Goal: Information Seeking & Learning: Learn about a topic

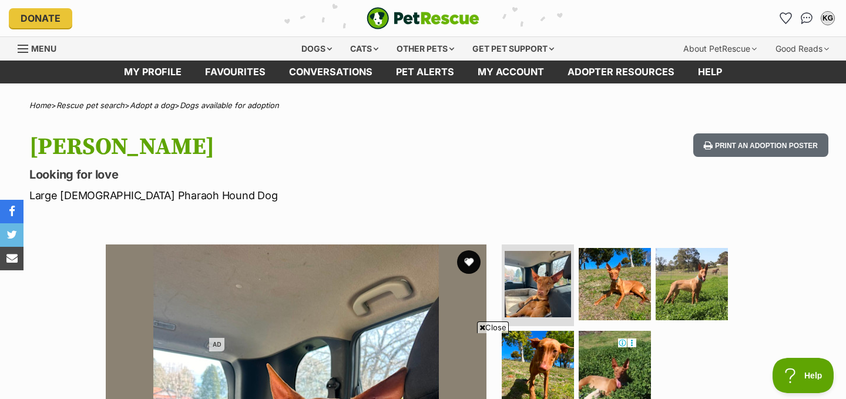
scroll to position [224, 0]
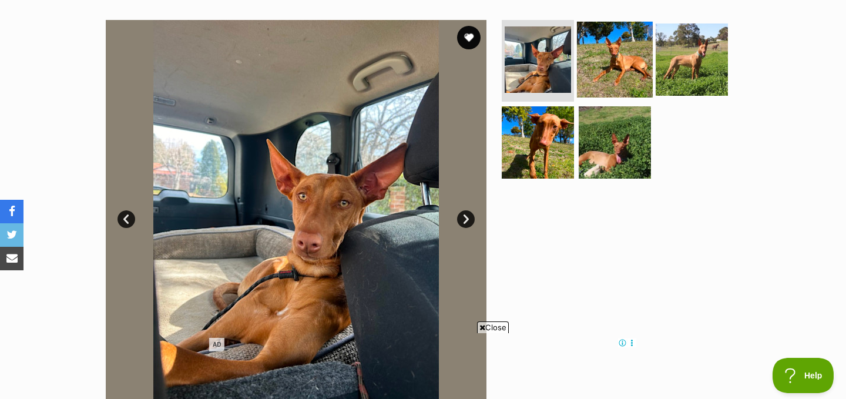
click at [601, 74] on img at bounding box center [615, 59] width 76 height 76
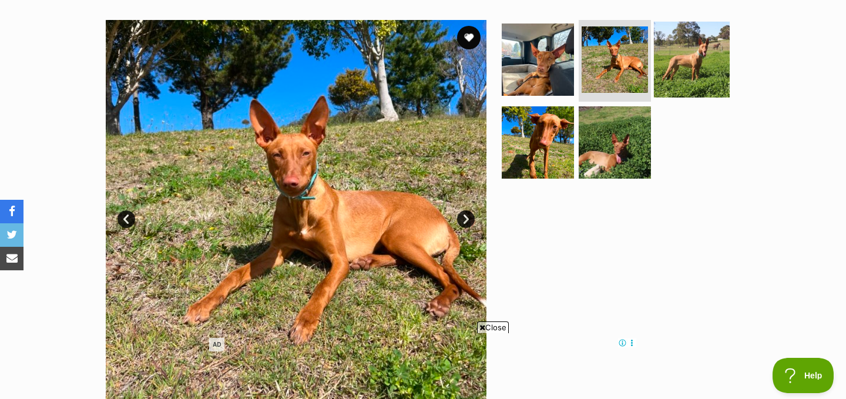
click at [671, 65] on img at bounding box center [692, 59] width 76 height 76
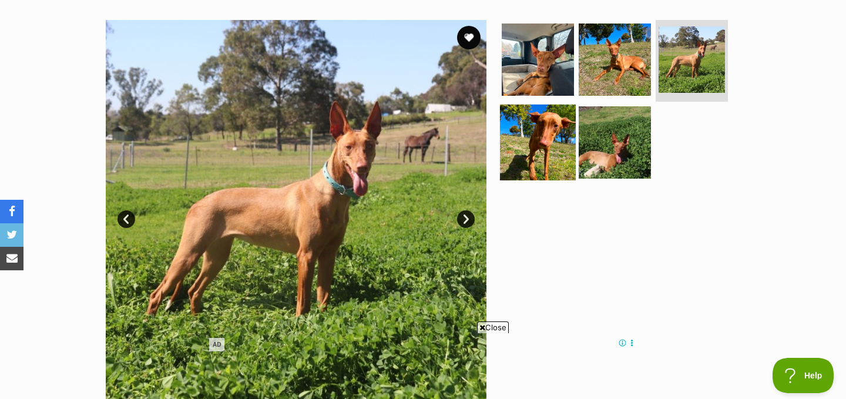
click at [542, 149] on img at bounding box center [538, 143] width 76 height 76
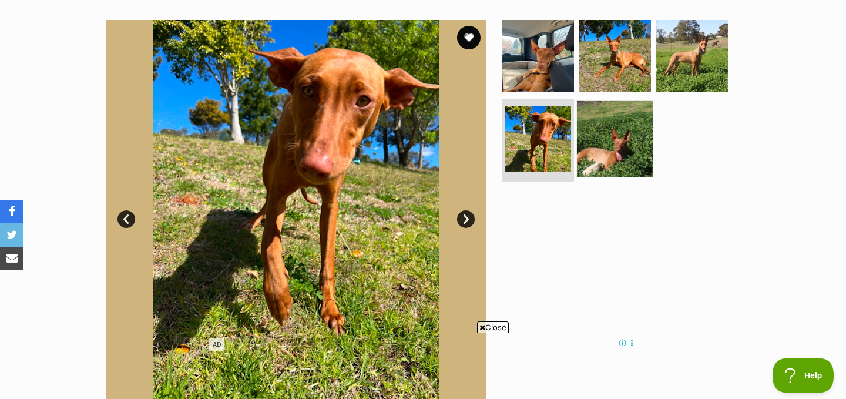
click at [620, 149] on img at bounding box center [615, 139] width 76 height 76
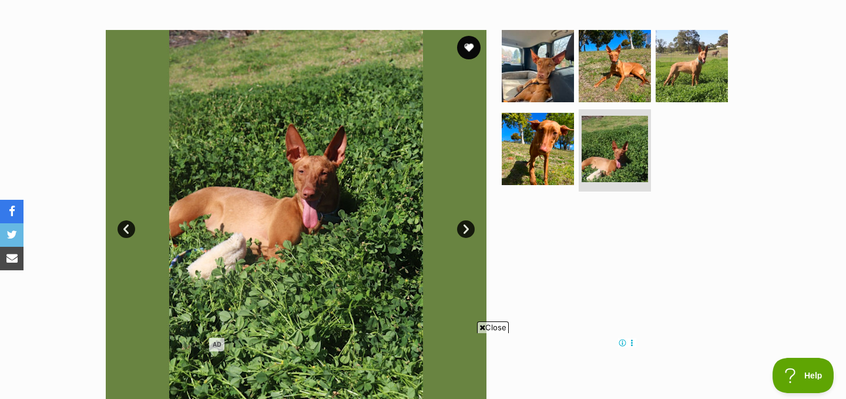
scroll to position [201, 0]
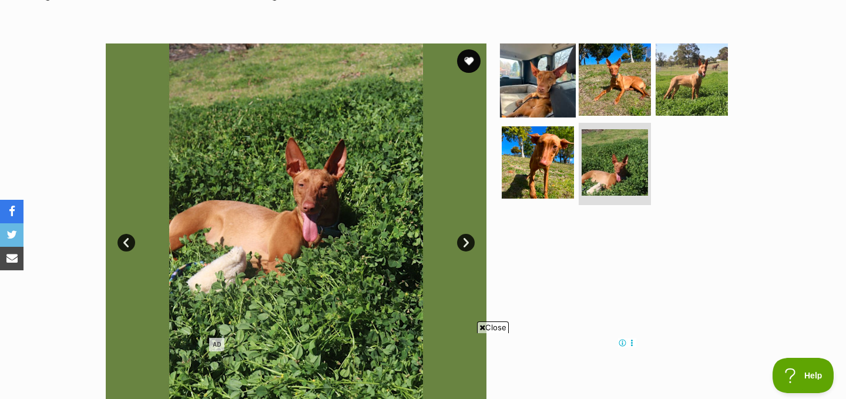
click at [544, 73] on img at bounding box center [538, 79] width 76 height 76
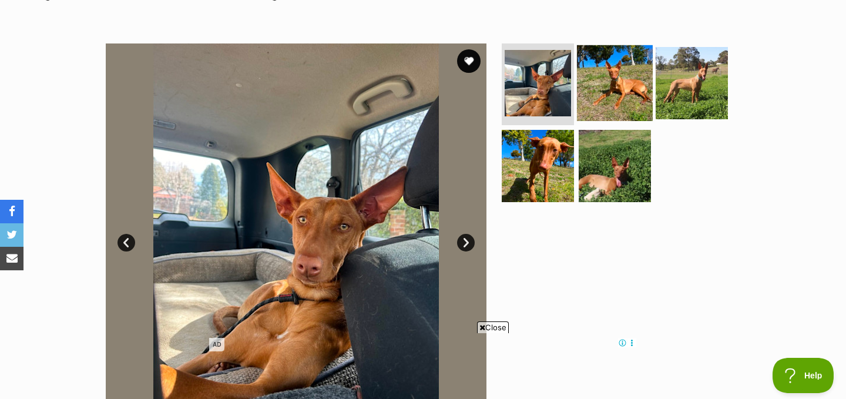
click at [603, 82] on img at bounding box center [615, 83] width 76 height 76
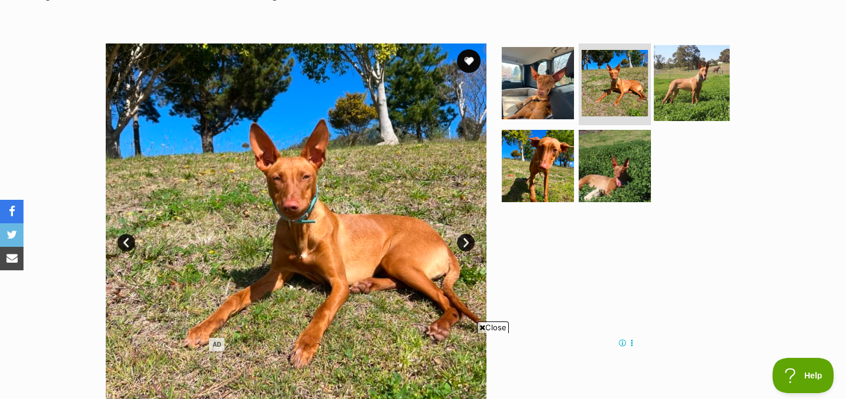
click at [693, 99] on img at bounding box center [692, 83] width 76 height 76
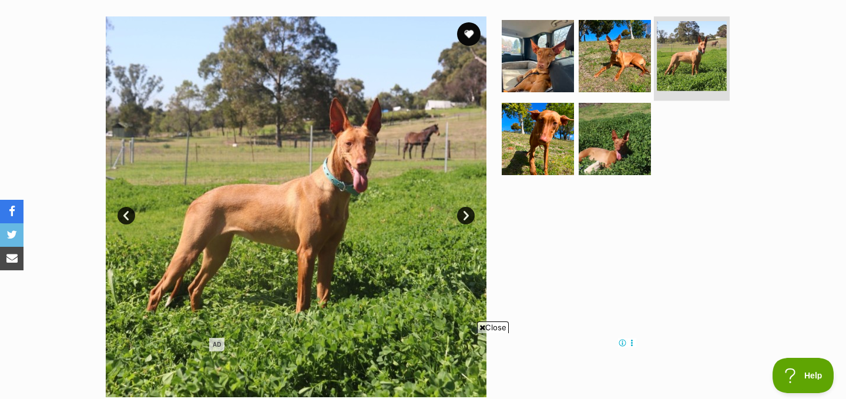
scroll to position [236, 0]
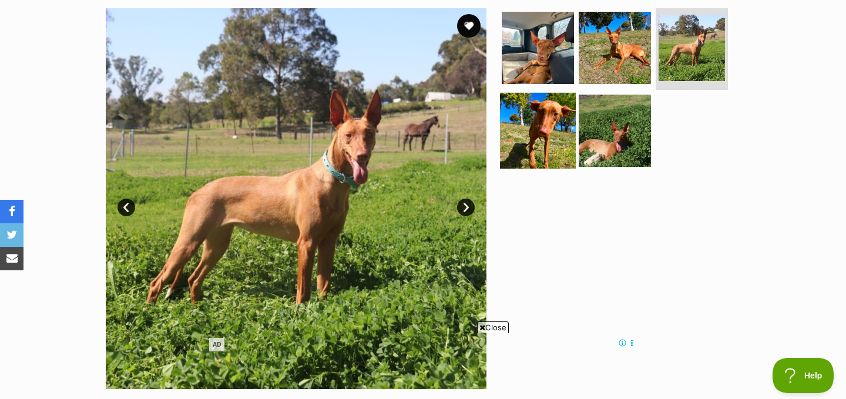
click at [566, 136] on img at bounding box center [538, 131] width 76 height 76
